Goal: Check status

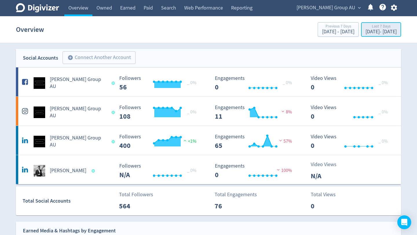
click at [365, 28] on div "Last 7 Days" at bounding box center [380, 26] width 31 height 5
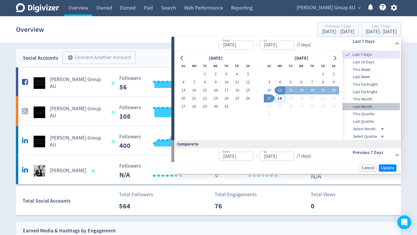
click at [365, 105] on span "Last Month" at bounding box center [370, 107] width 57 height 6
type input "[DATE]"
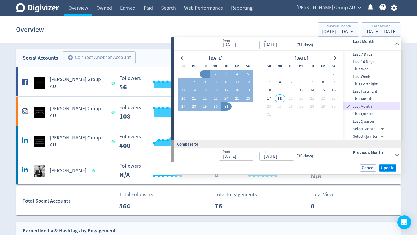
click at [385, 166] on span "Update" at bounding box center [388, 168] width 14 height 4
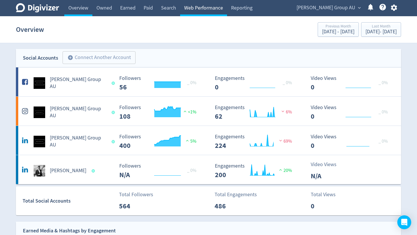
click at [204, 5] on link "Web Performance" at bounding box center [203, 8] width 47 height 16
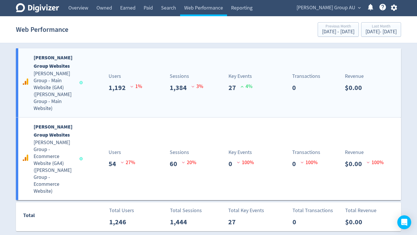
click at [82, 91] on div "[PERSON_NAME] Group Websites [PERSON_NAME] Group - Main Website (GA4) ( [PERSON…" at bounding box center [51, 83] width 61 height 58
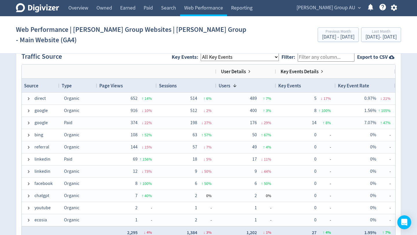
scroll to position [398, 0]
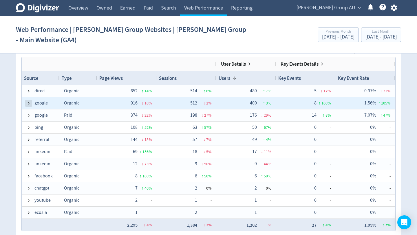
click at [28, 101] on span at bounding box center [28, 103] width 5 height 5
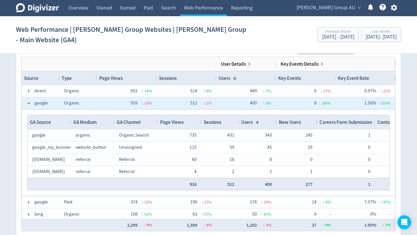
click at [28, 101] on span at bounding box center [28, 103] width 5 height 5
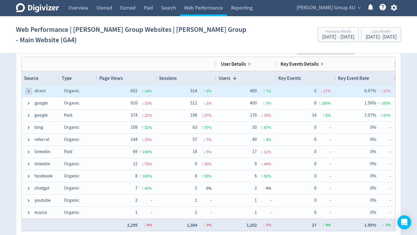
click at [28, 89] on span at bounding box center [28, 91] width 5 height 5
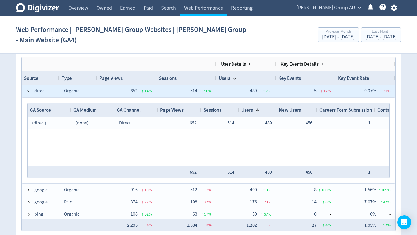
click at [28, 89] on span at bounding box center [28, 91] width 5 height 5
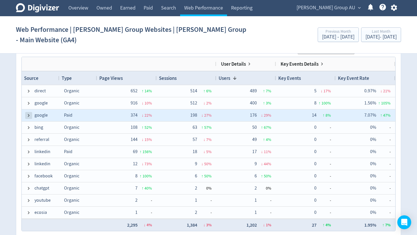
click at [28, 113] on span at bounding box center [28, 115] width 5 height 5
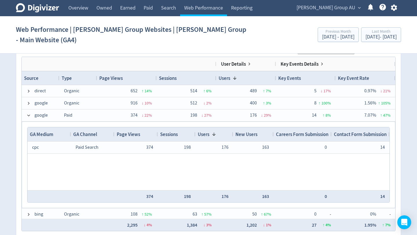
scroll to position [0, 0]
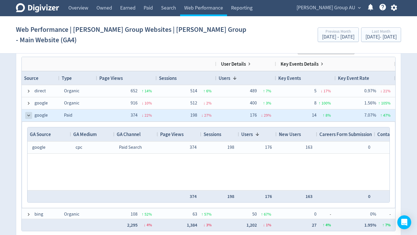
click at [28, 113] on span at bounding box center [28, 115] width 5 height 5
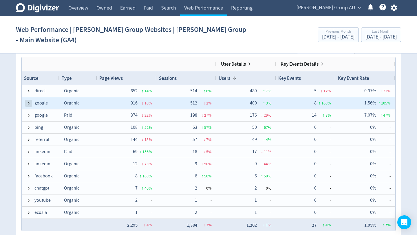
click at [29, 101] on span at bounding box center [28, 103] width 5 height 5
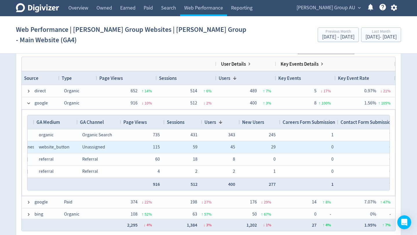
scroll to position [0, 43]
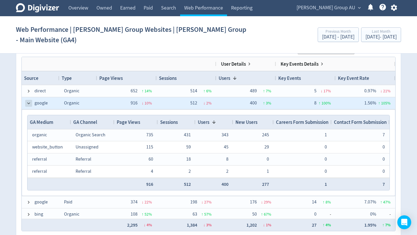
click at [28, 101] on span at bounding box center [28, 103] width 5 height 5
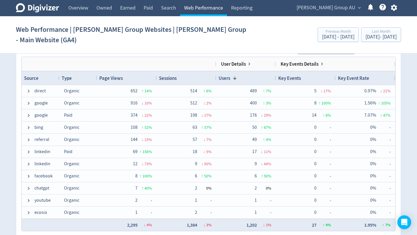
click at [213, 10] on link "Web Performance" at bounding box center [203, 8] width 47 height 16
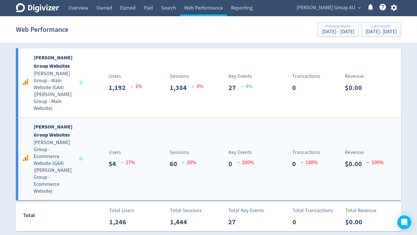
click at [58, 150] on h5 "[PERSON_NAME] Group - Ecommerce Website (GA4) ( [PERSON_NAME] Group - Ecommerce…" at bounding box center [54, 167] width 41 height 56
